Goal: Book appointment/travel/reservation

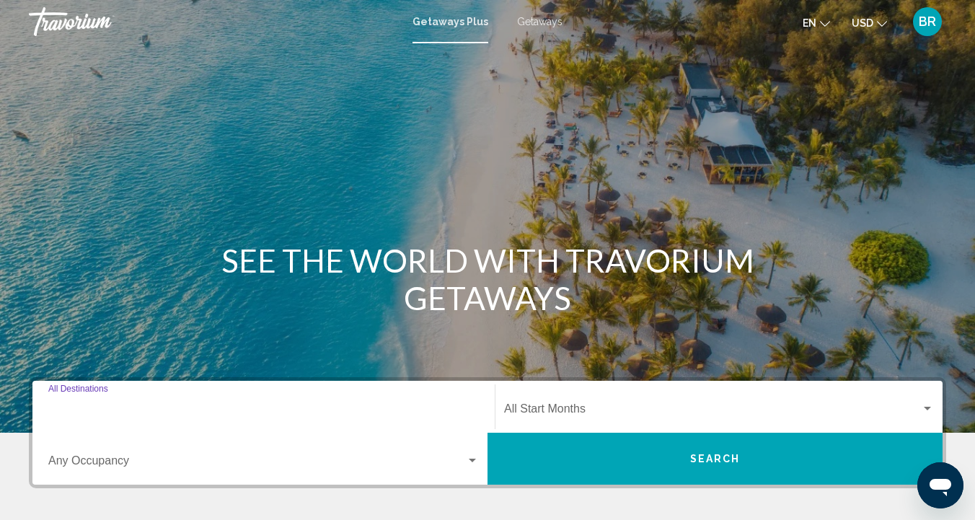
click at [86, 409] on input "Destination All Destinations" at bounding box center [263, 411] width 431 height 13
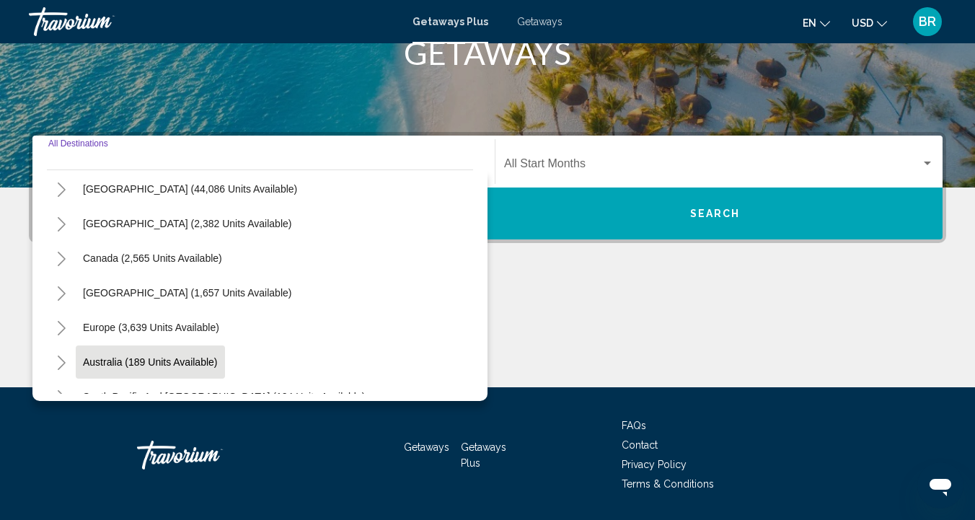
scroll to position [30, 0]
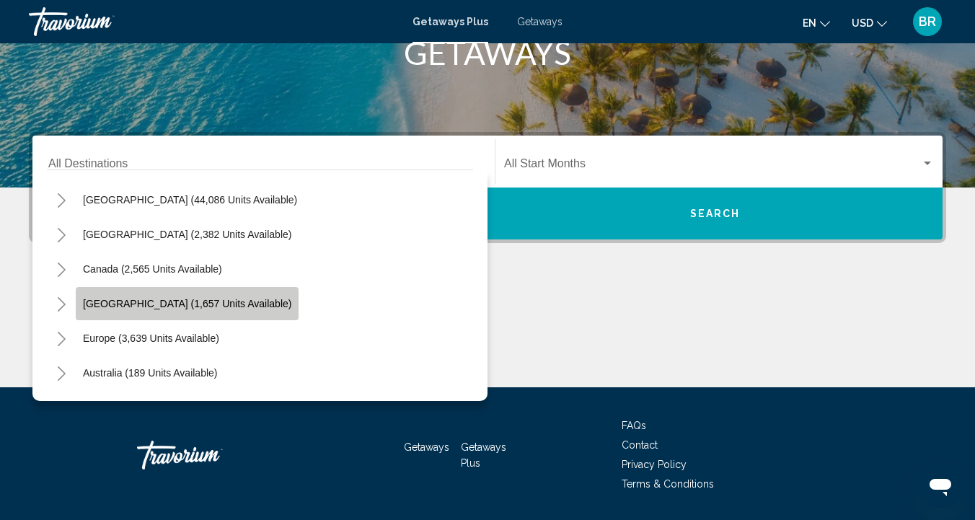
click at [125, 304] on span "[GEOGRAPHIC_DATA] (1,657 units available)" at bounding box center [187, 304] width 208 height 12
type input "**********"
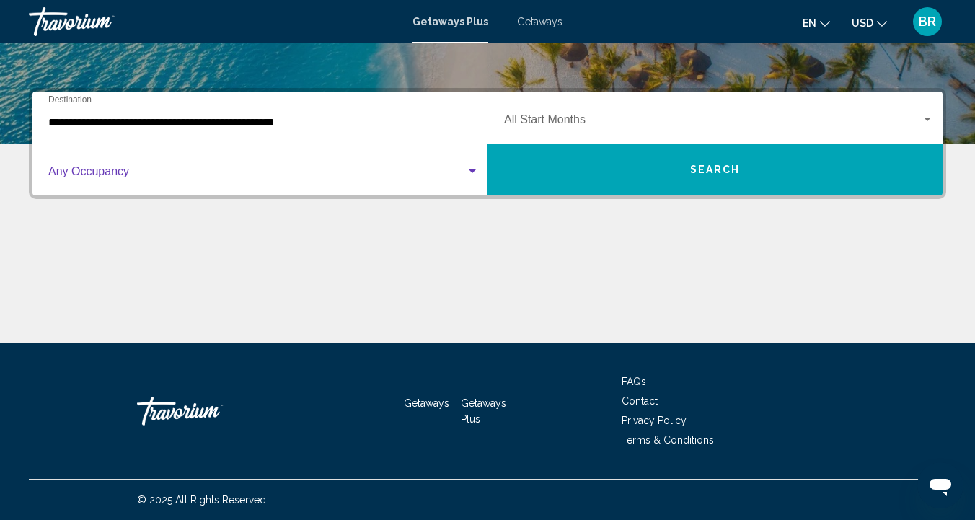
click at [474, 174] on div "Search widget" at bounding box center [472, 172] width 13 height 12
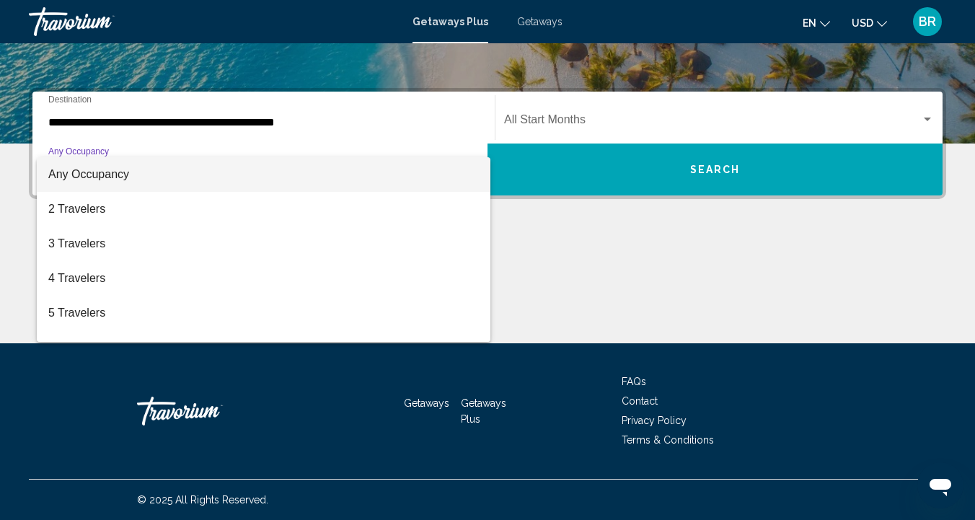
click at [930, 118] on div at bounding box center [487, 260] width 975 height 520
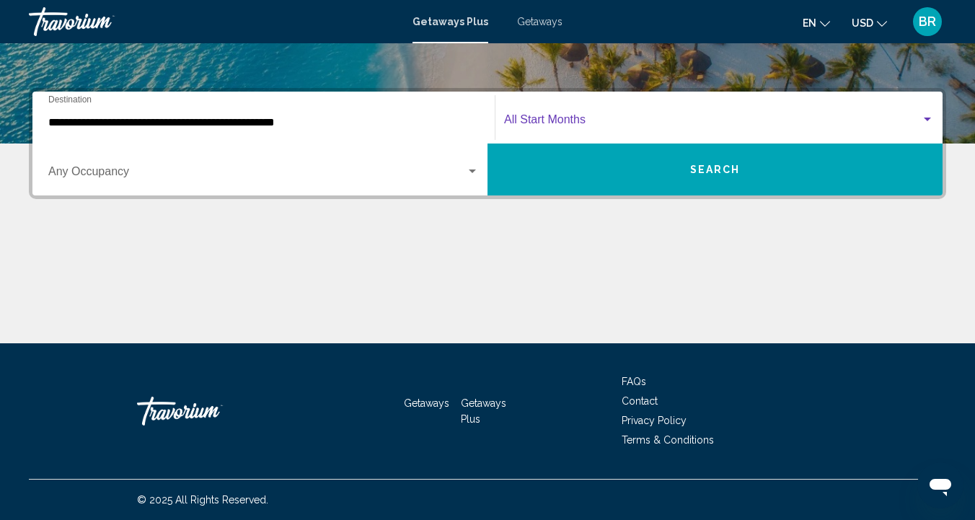
click at [928, 118] on div "Search widget" at bounding box center [927, 120] width 7 height 4
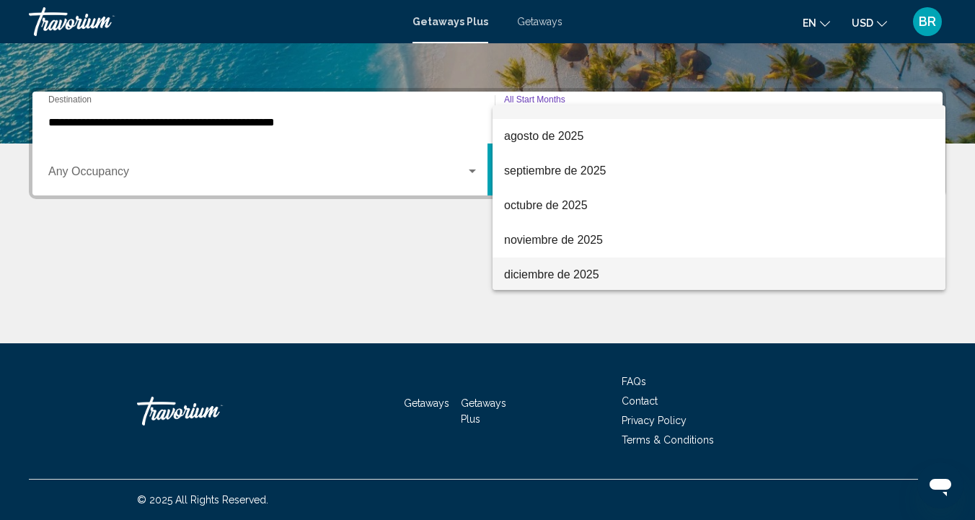
scroll to position [20, 0]
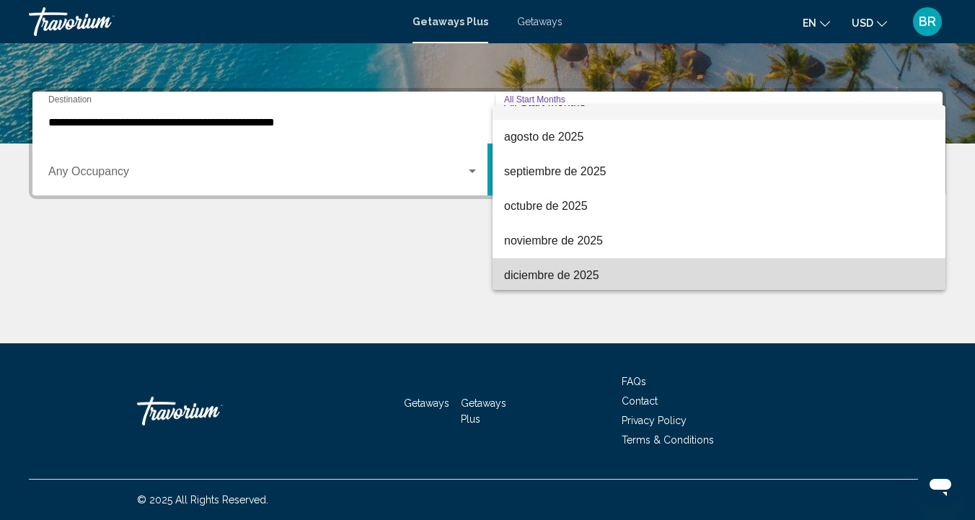
click at [557, 278] on span "diciembre de 2025" at bounding box center [719, 275] width 430 height 35
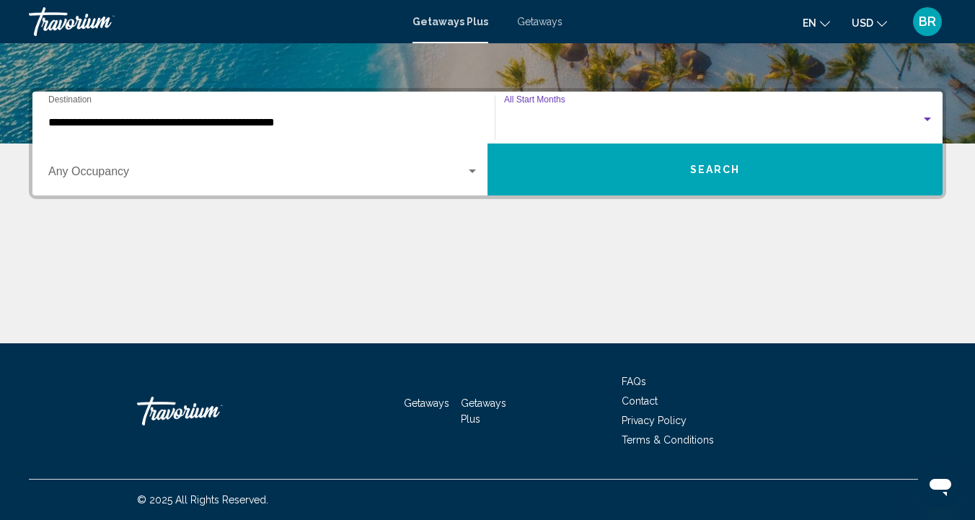
scroll to position [23, 0]
click at [723, 167] on span "Search" at bounding box center [715, 170] width 50 height 12
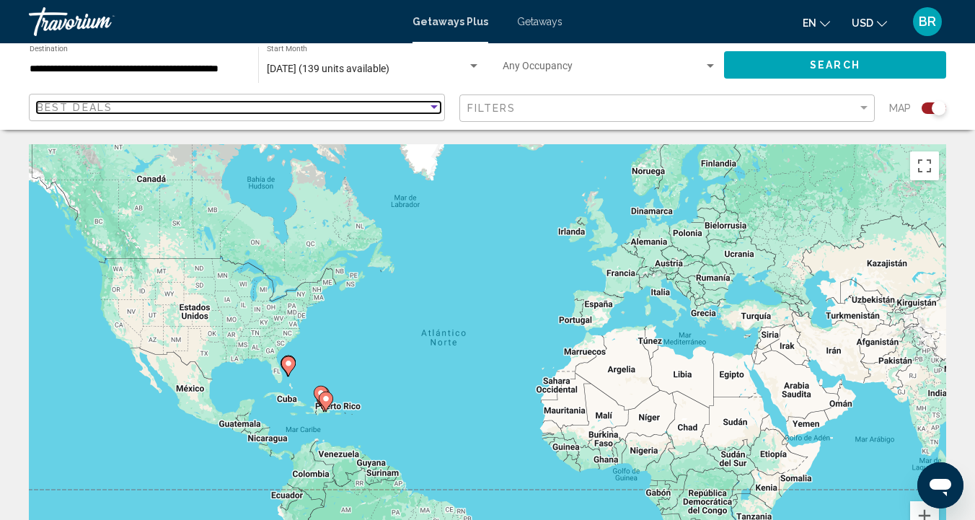
click at [438, 104] on div "Sort by" at bounding box center [434, 108] width 13 height 12
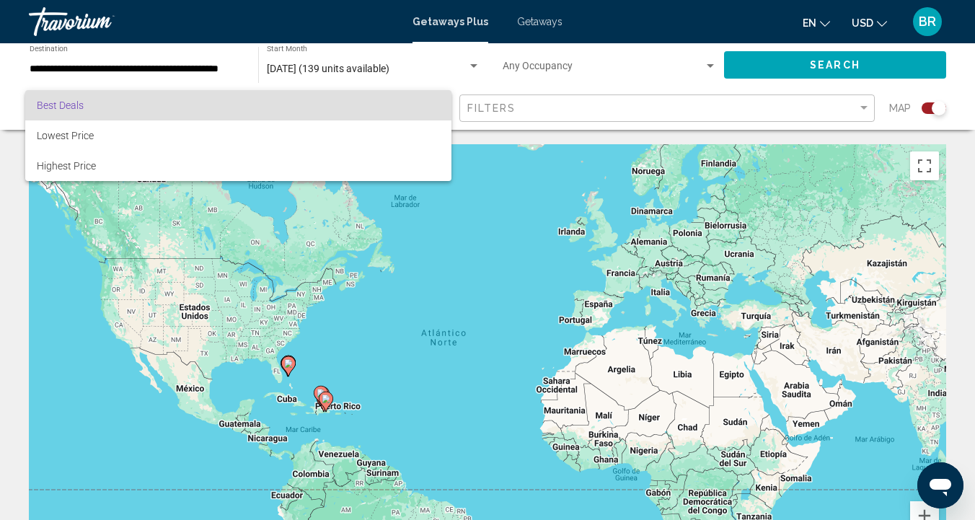
click at [402, 266] on div at bounding box center [487, 260] width 975 height 520
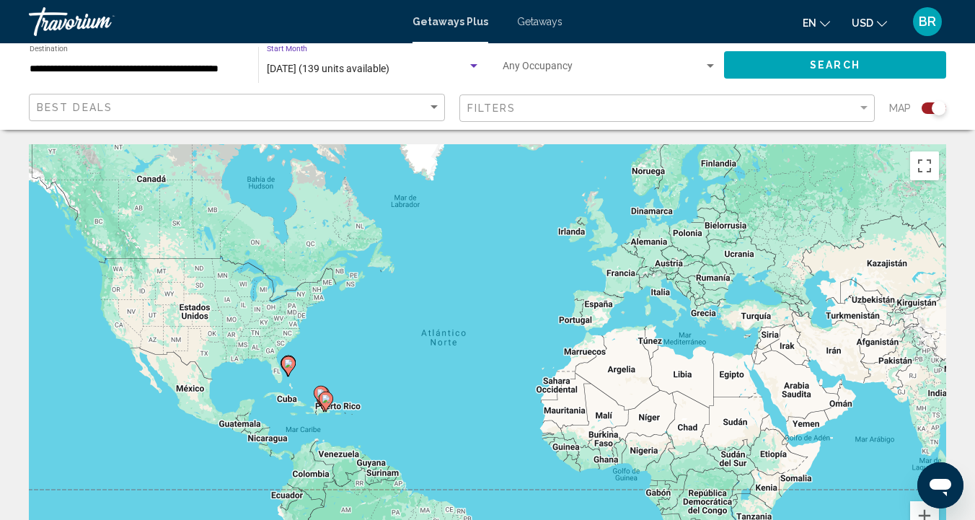
click at [476, 67] on div "Search widget" at bounding box center [473, 66] width 7 height 4
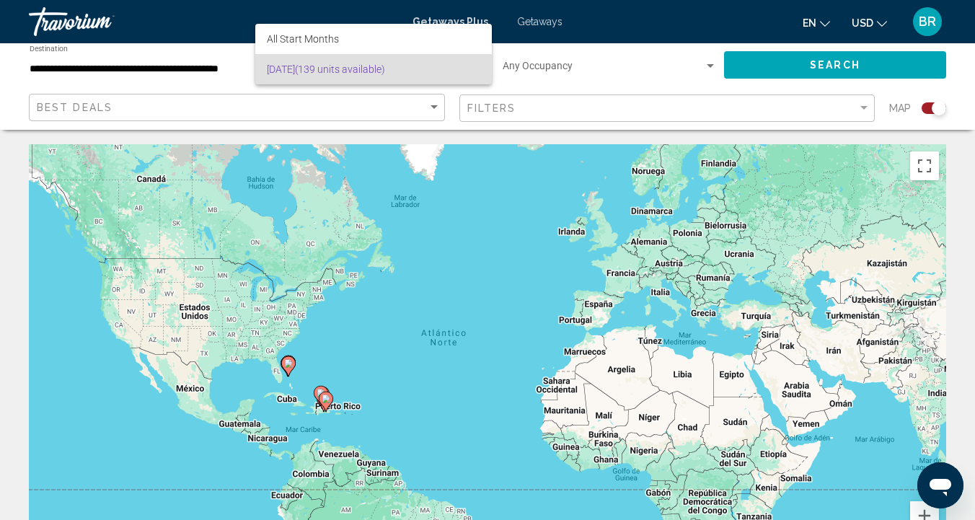
click at [422, 167] on div at bounding box center [487, 260] width 975 height 520
